Goal: Information Seeking & Learning: Learn about a topic

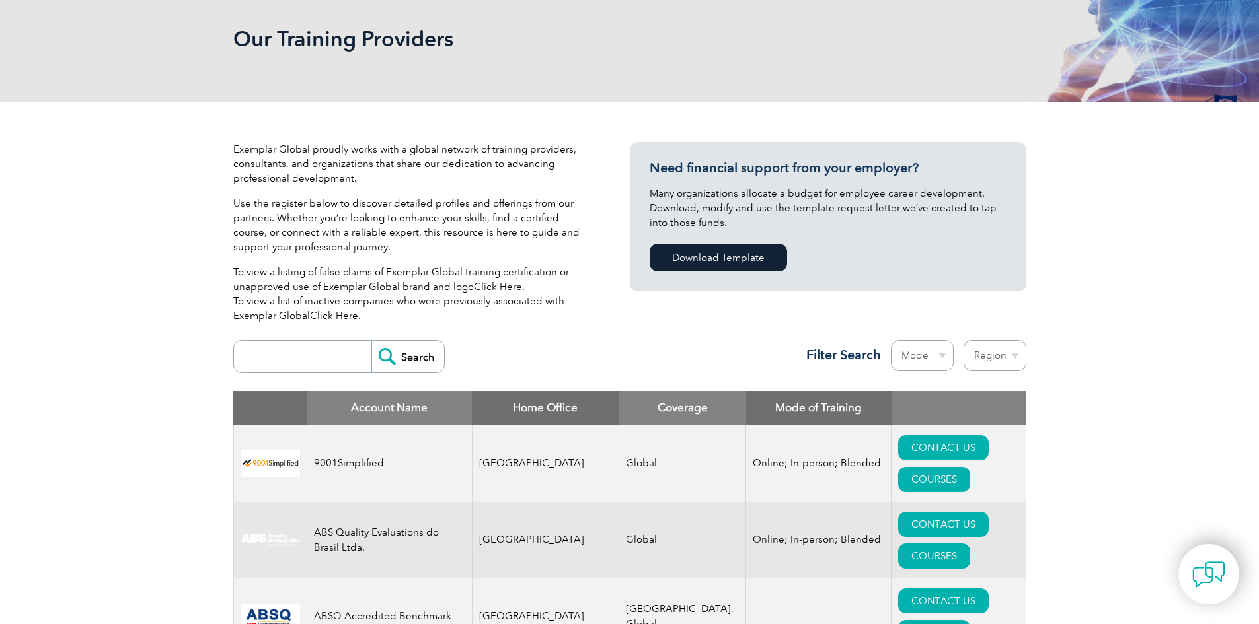
scroll to position [264, 0]
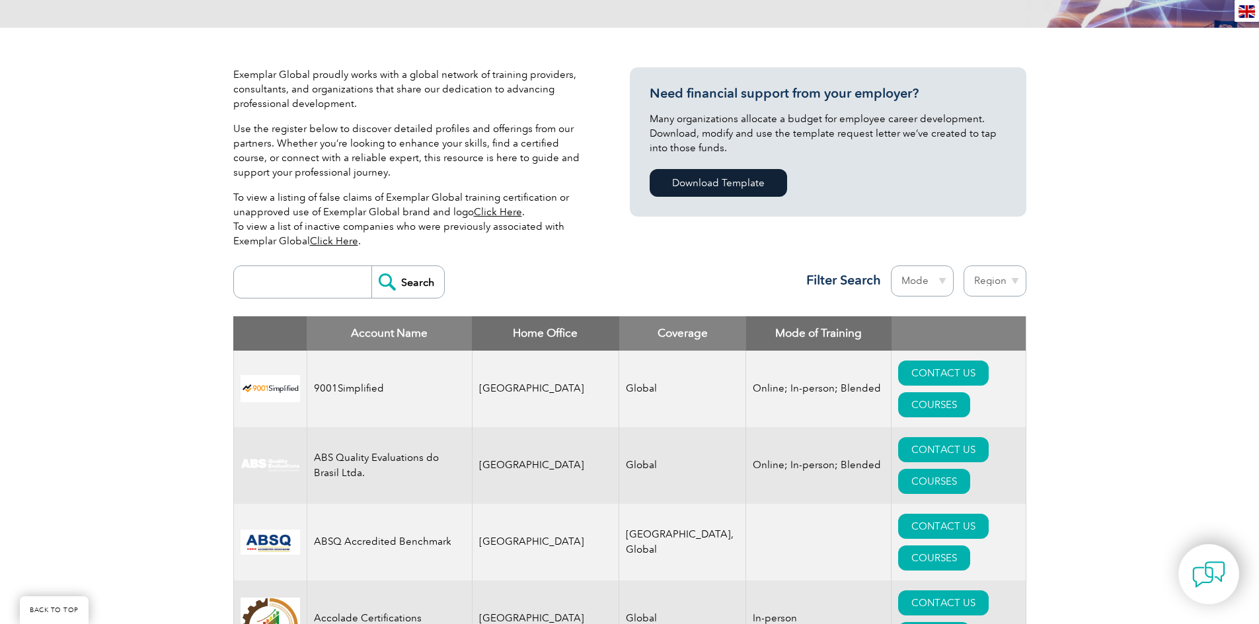
click at [307, 285] on input "search" at bounding box center [306, 282] width 131 height 32
type input "sage"
click at [391, 291] on input "Search" at bounding box center [407, 282] width 73 height 32
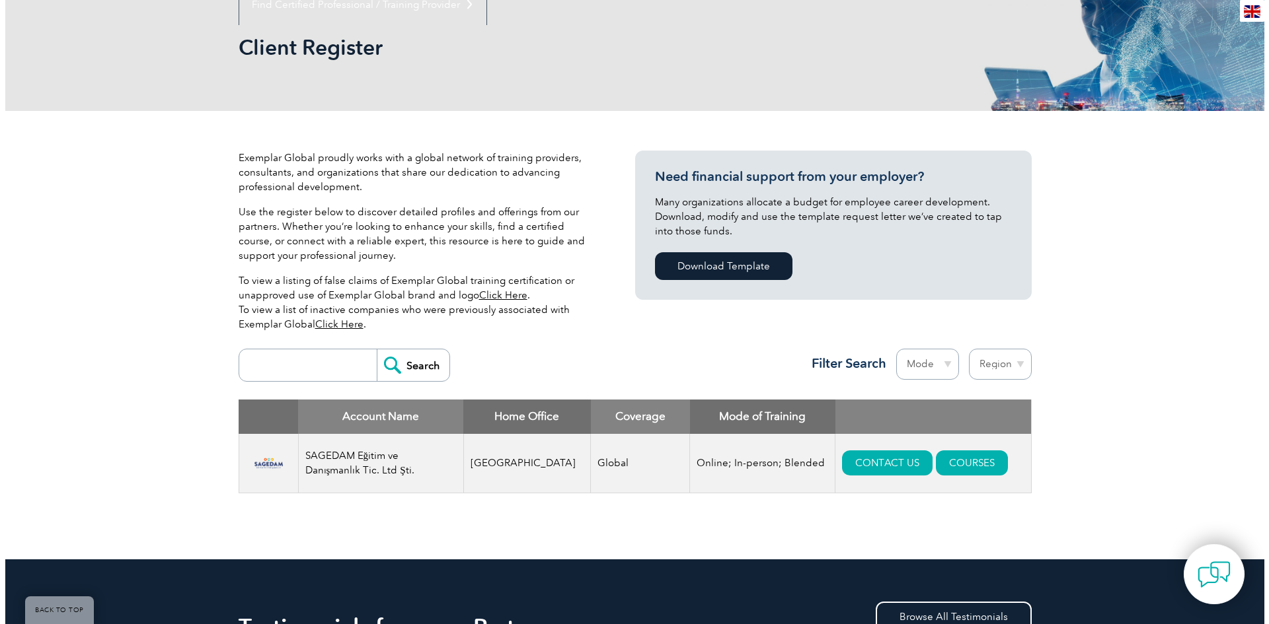
scroll to position [198, 0]
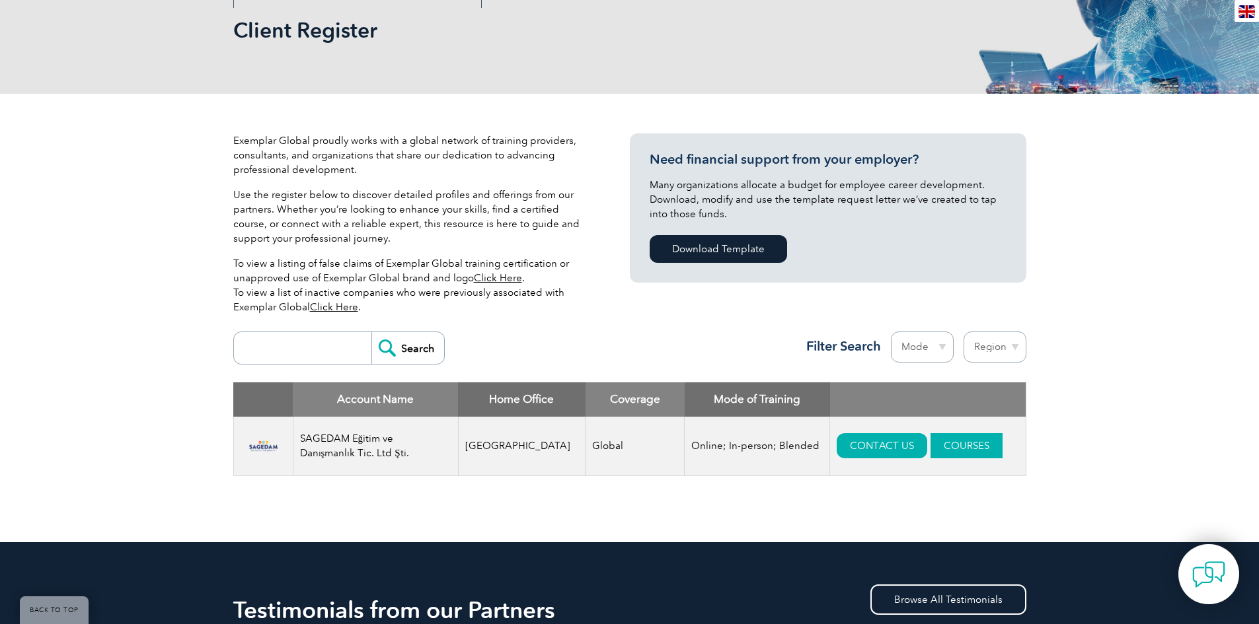
click at [951, 441] on link "COURSES" at bounding box center [966, 445] width 72 height 25
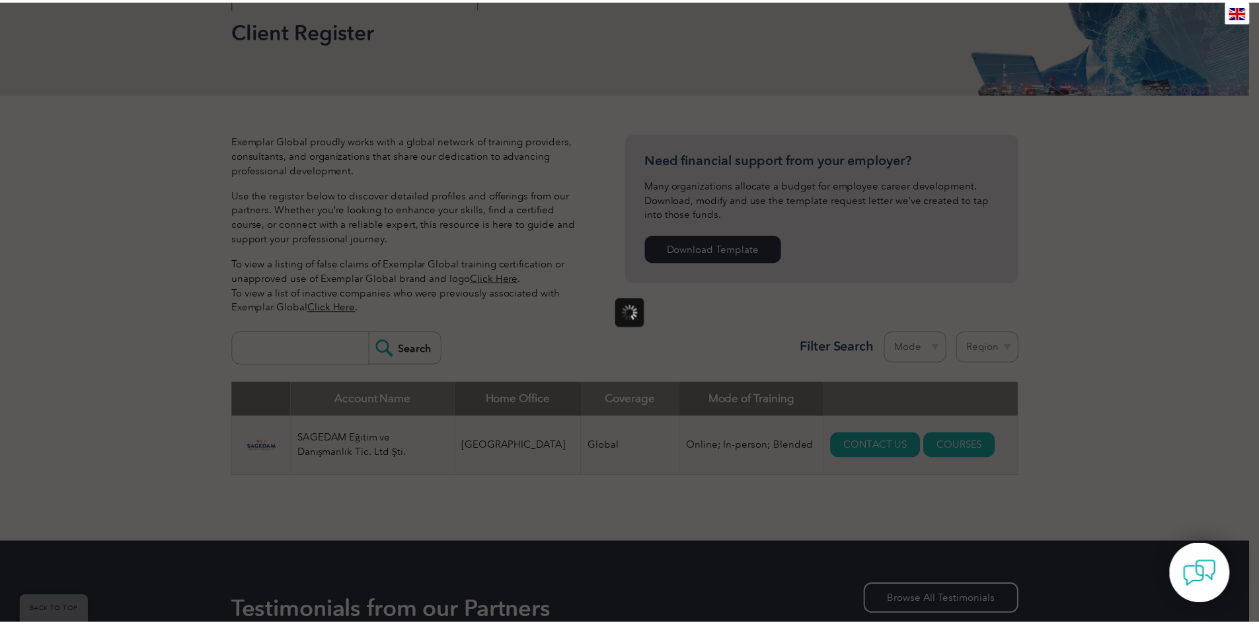
scroll to position [0, 0]
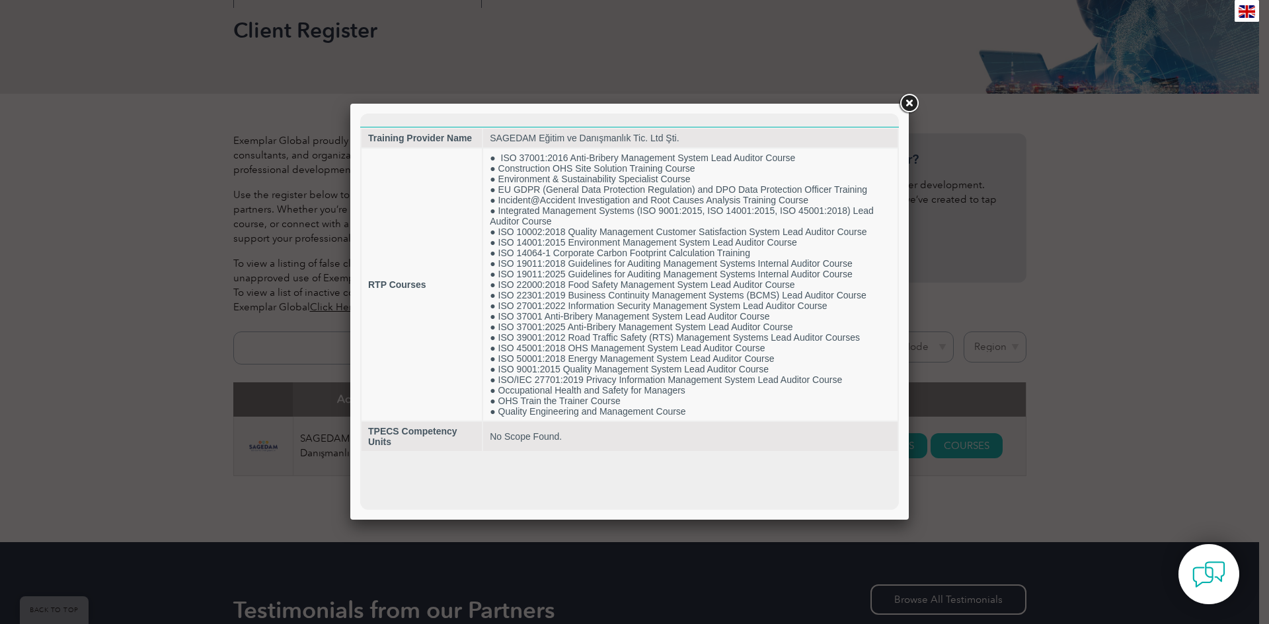
click at [909, 101] on link at bounding box center [909, 104] width 24 height 24
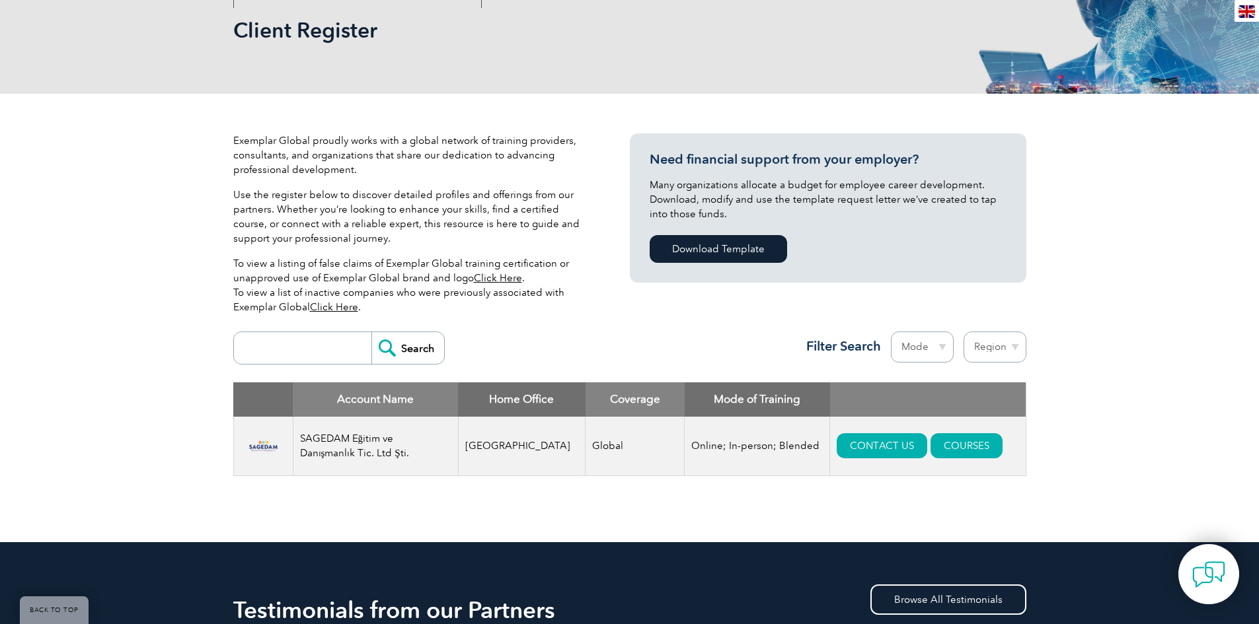
click at [291, 344] on input "search" at bounding box center [306, 348] width 131 height 32
paste input "C:\Users\labuseraoc\Desktop\BESMAK PROGRAMLAR\SematronConfig4\SematronConfig4\S…"
click at [352, 348] on input "C:\Users\labuseraoc\Desktop\BESMAK PROGRAMLAR\SematronConfig4\SematronConfig4\S…" at bounding box center [306, 348] width 131 height 32
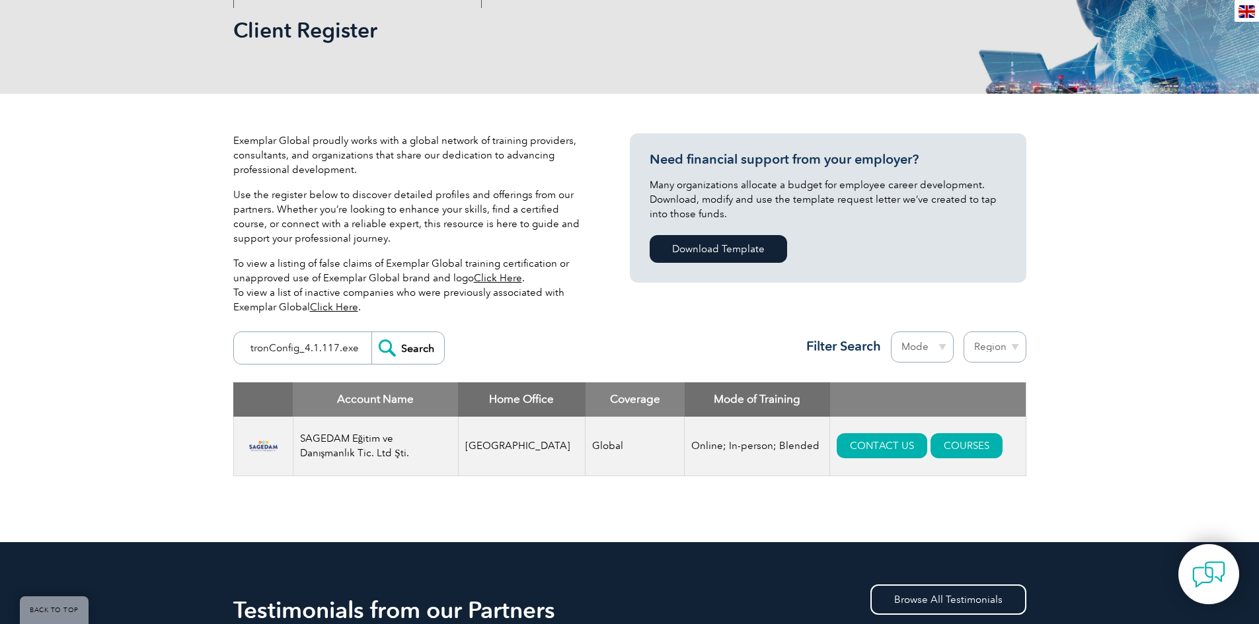
click at [352, 348] on input "C:\Users\labuseraoc\Desktop\BESMAK PROGRAMLAR\SematronConfig4\SematronConfig4\S…" at bounding box center [306, 348] width 131 height 32
type input "bilginet"
click at [371, 332] on input "Search" at bounding box center [407, 348] width 73 height 32
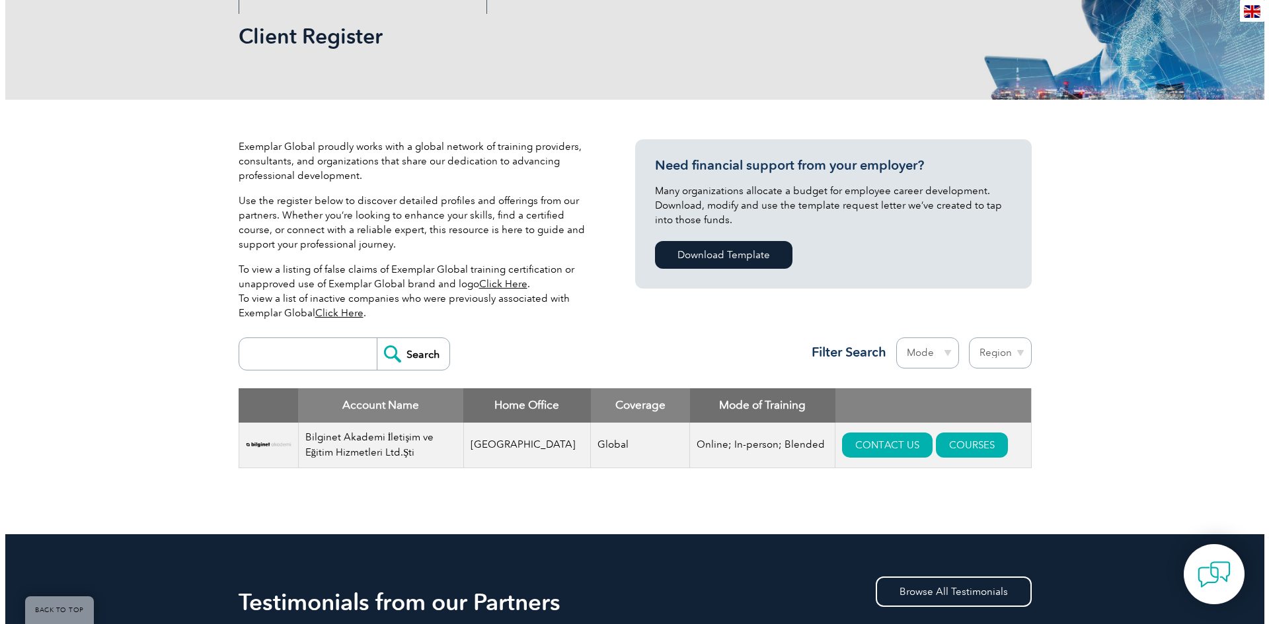
scroll to position [198, 0]
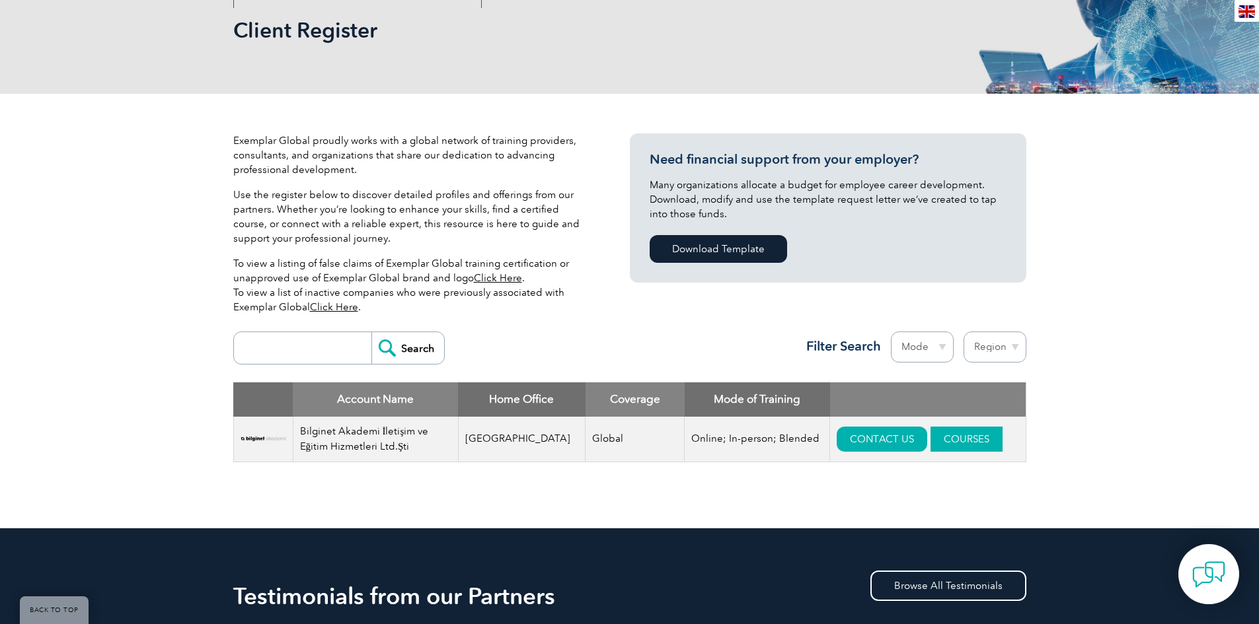
click at [949, 443] on link "COURSES" at bounding box center [966, 439] width 72 height 25
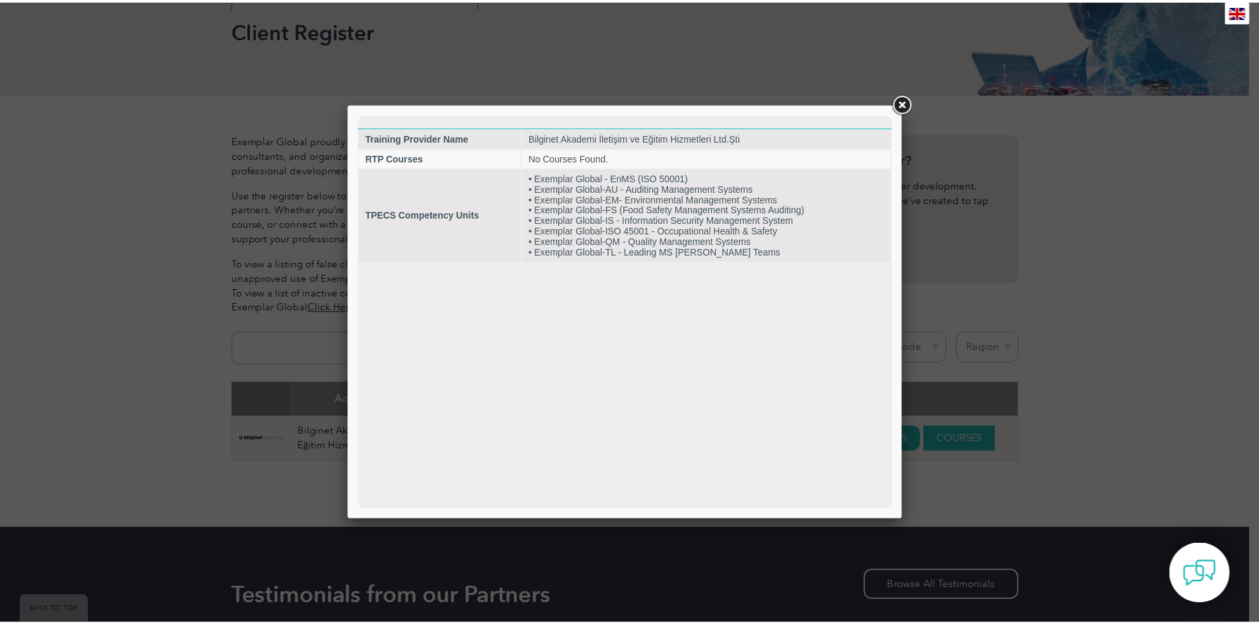
scroll to position [0, 0]
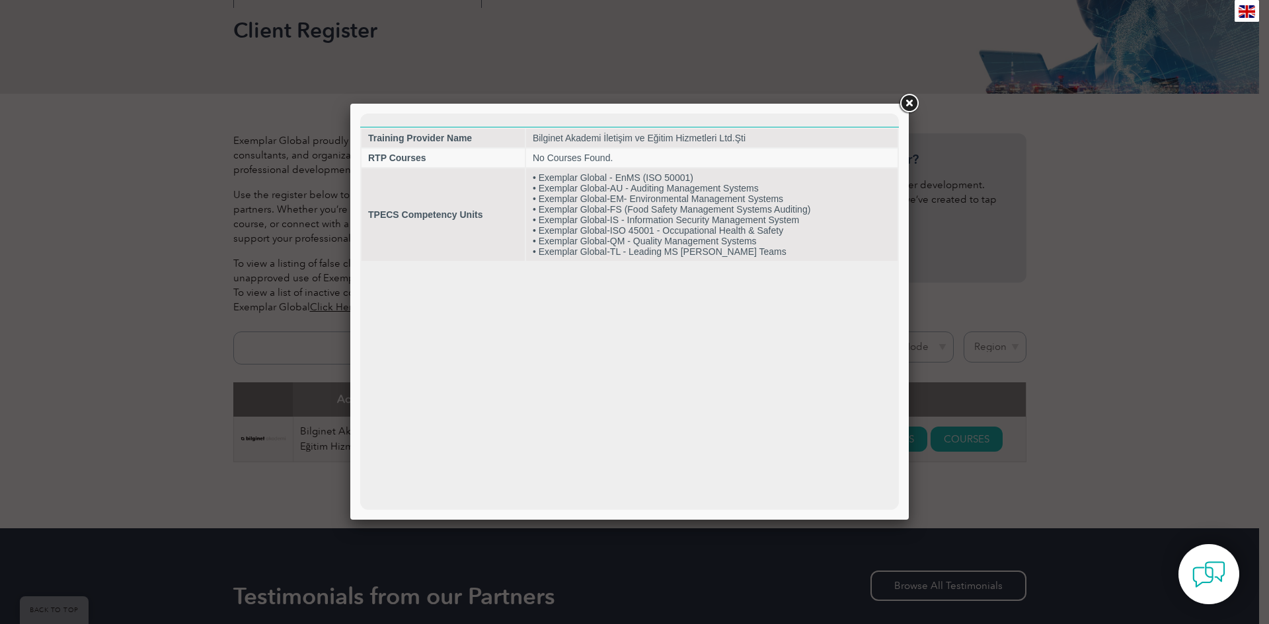
click at [912, 99] on link at bounding box center [909, 104] width 24 height 24
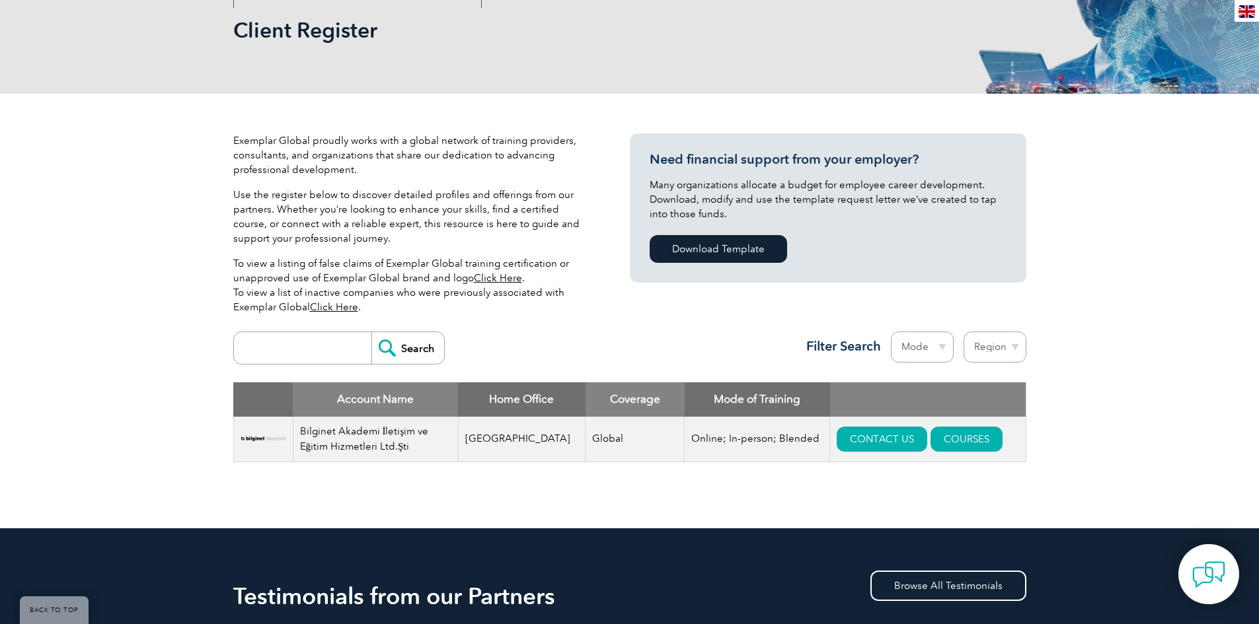
click at [322, 349] on input "search" at bounding box center [306, 348] width 131 height 32
type input "sage"
click at [390, 348] on input "Search" at bounding box center [407, 348] width 73 height 32
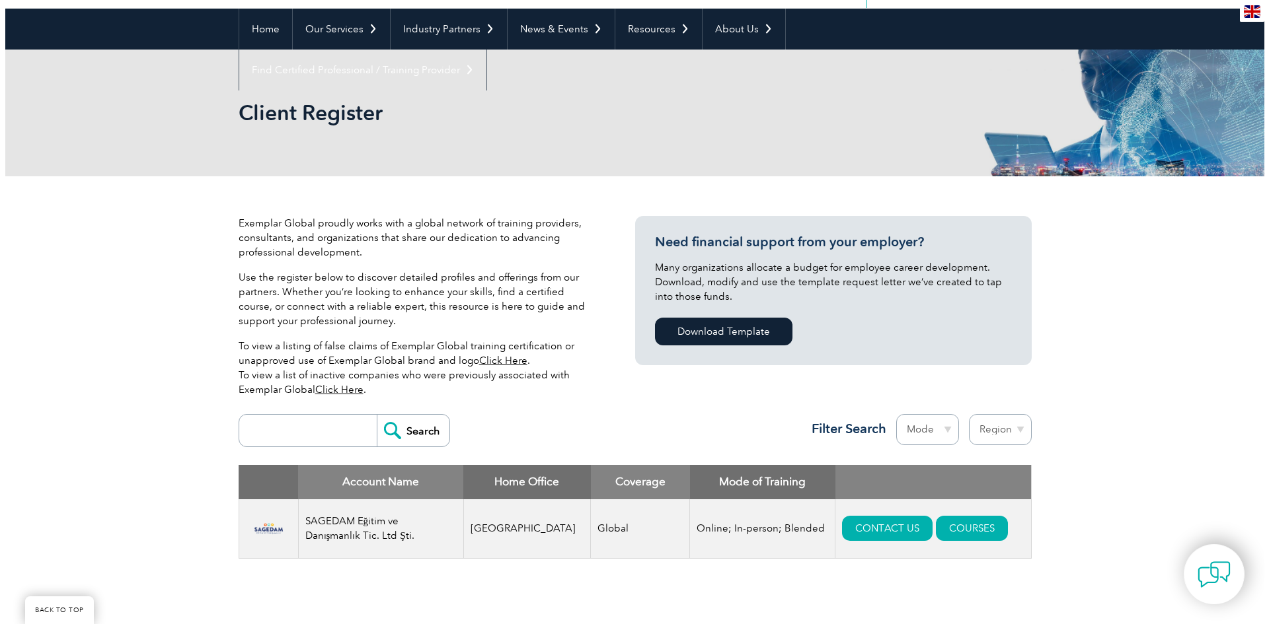
scroll to position [396, 0]
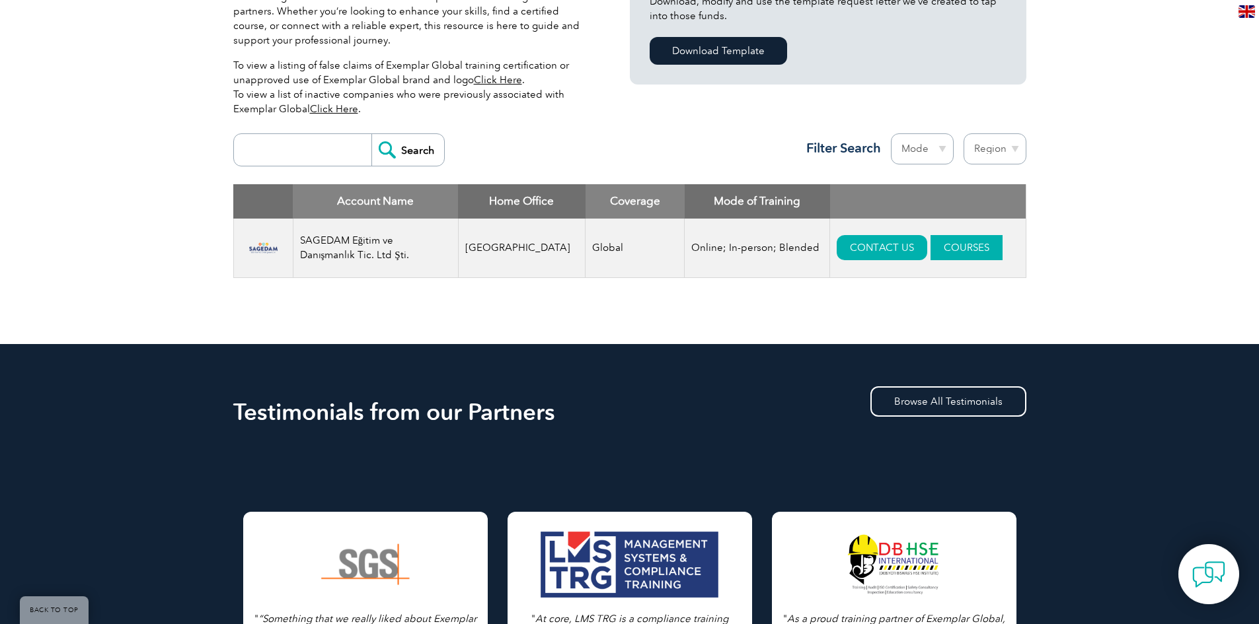
click at [930, 248] on link "COURSES" at bounding box center [966, 247] width 72 height 25
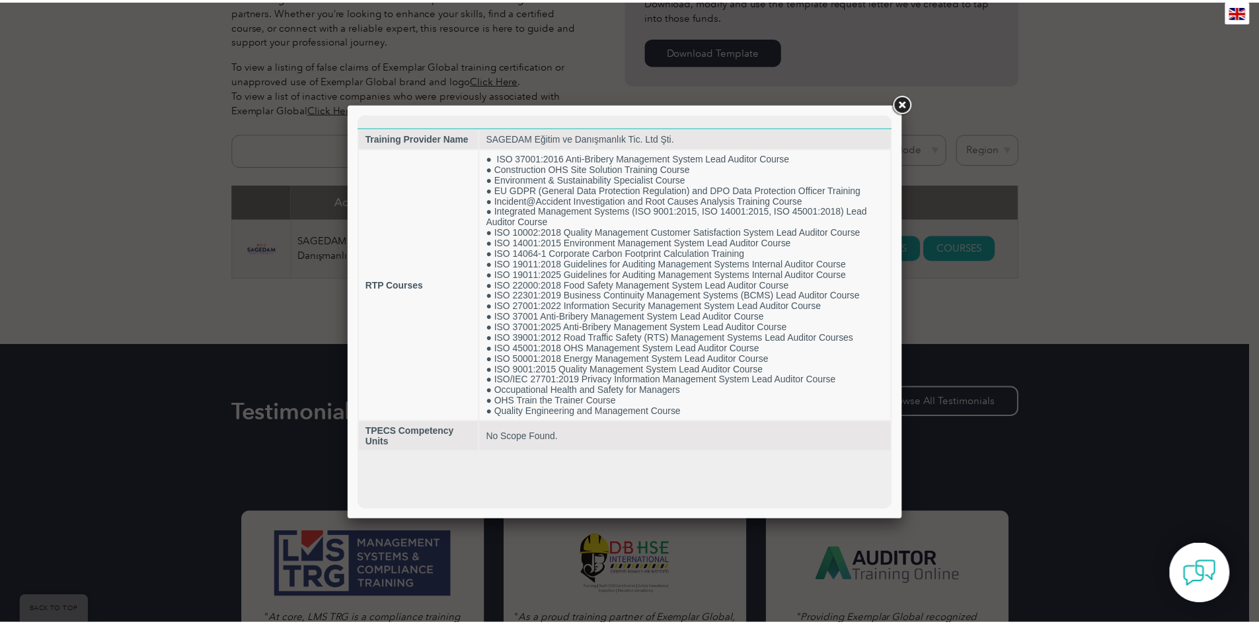
scroll to position [0, 0]
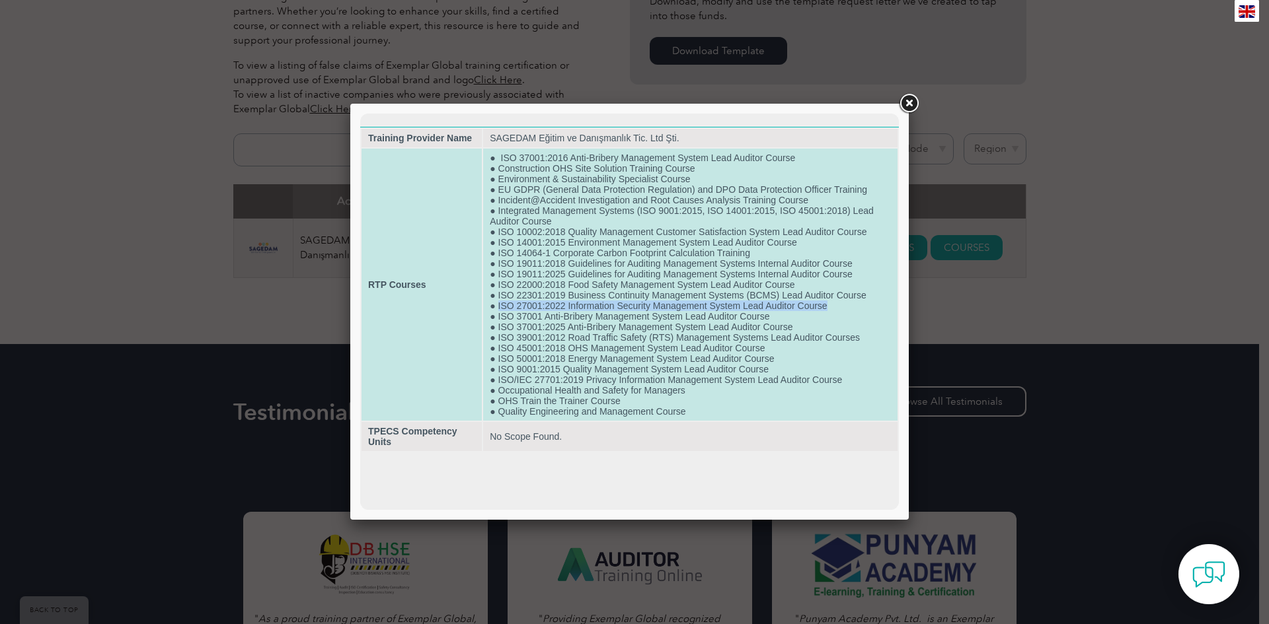
drag, startPoint x: 499, startPoint y: 307, endPoint x: 862, endPoint y: 310, distance: 362.8
click at [862, 310] on td "● ISO 37001:2016 Anti-Bribery Management System Lead Auditor Course ● Construct…" at bounding box center [690, 285] width 414 height 272
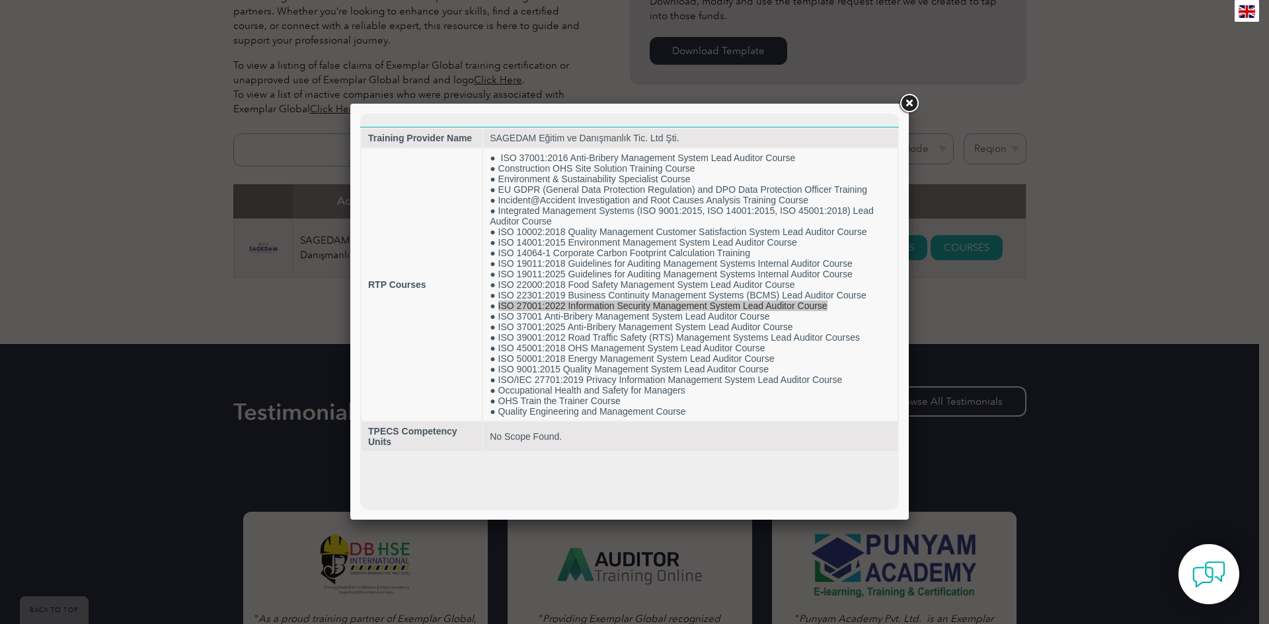
click at [909, 105] on link at bounding box center [909, 104] width 24 height 24
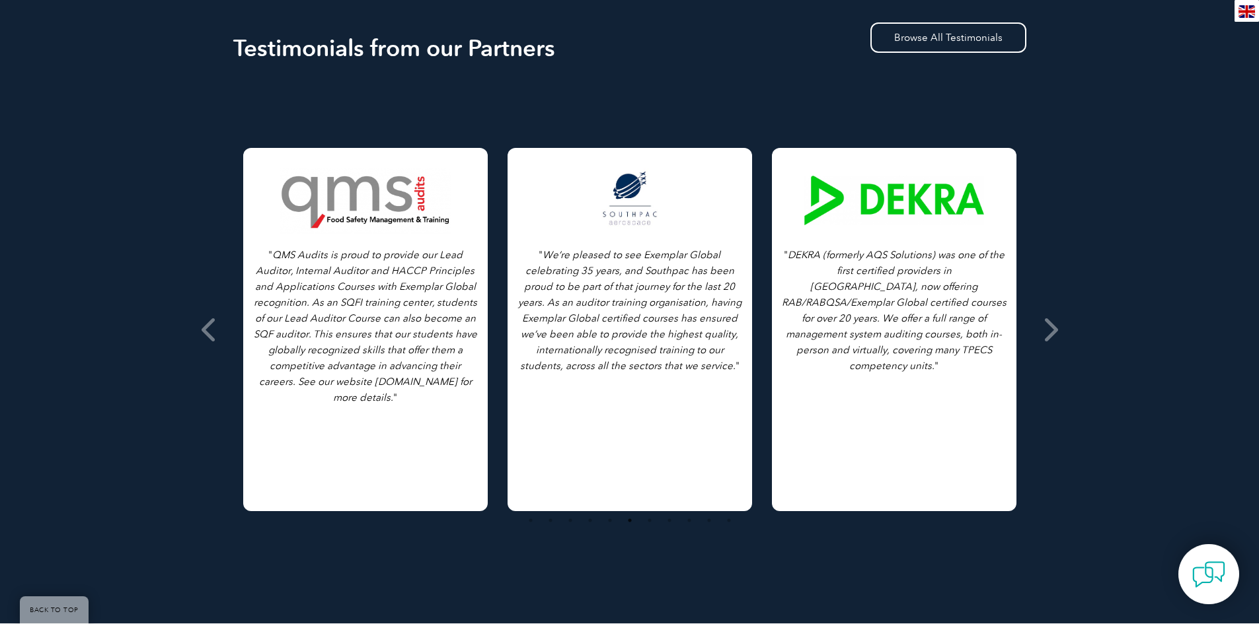
scroll to position [793, 0]
